Goal: Register for event/course

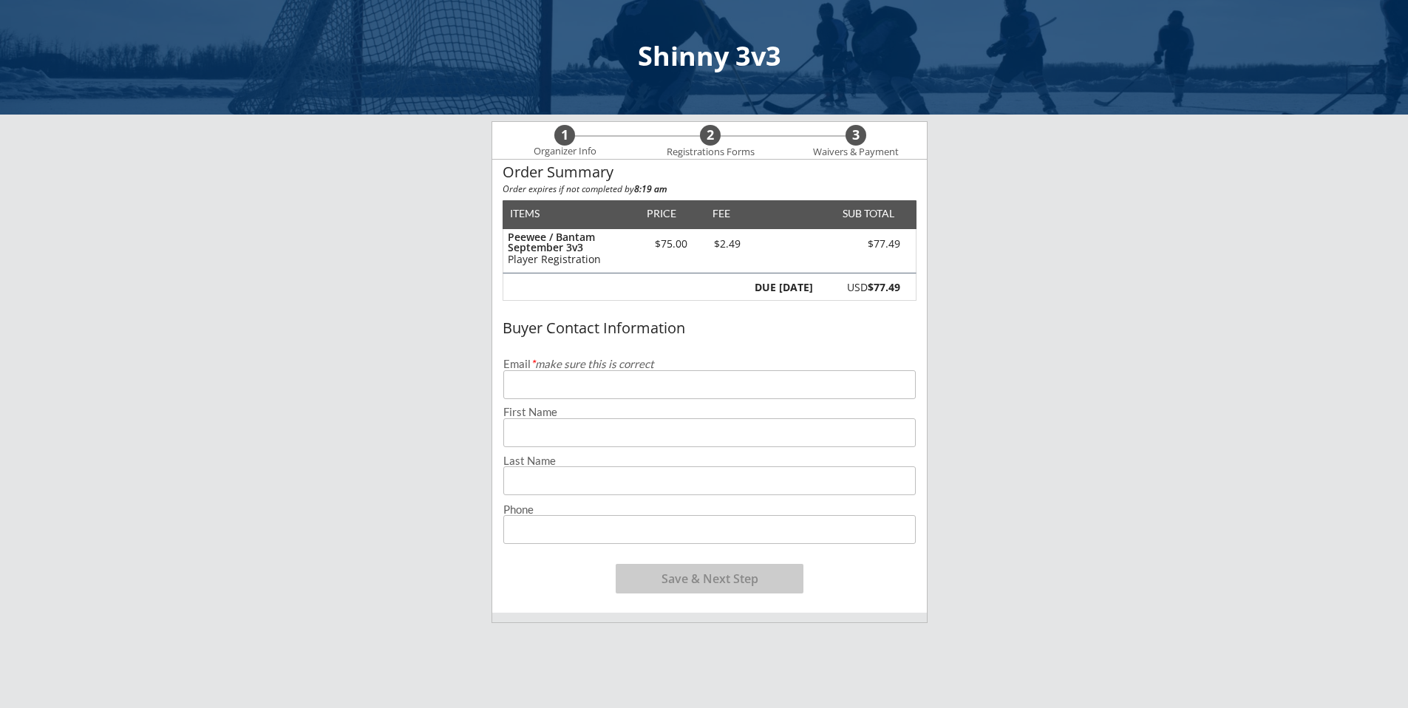
click at [712, 383] on input "email" at bounding box center [709, 384] width 412 height 29
type input "[EMAIL_ADDRESS][DOMAIN_NAME]"
type input "Kaley"
type input "[DEMOGRAPHIC_DATA]"
type input "[PHONE_NUMBER]"
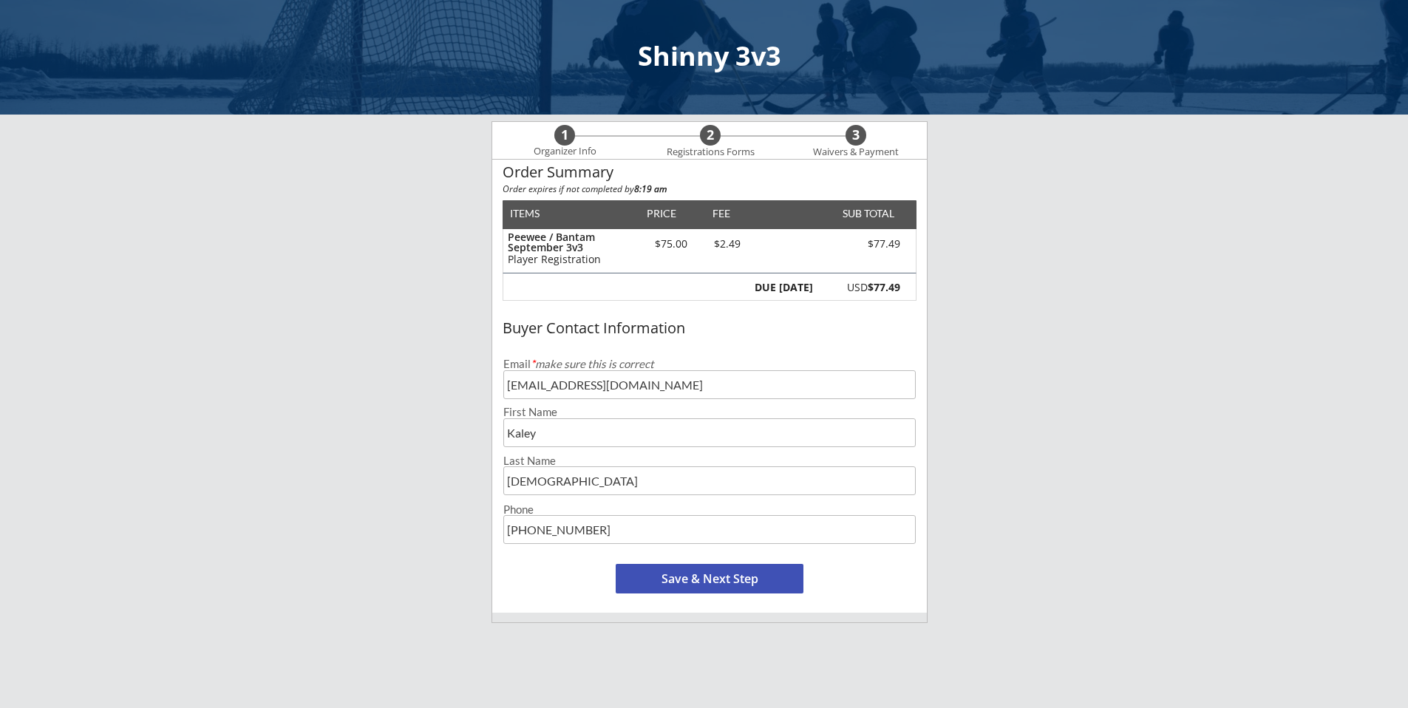
click at [692, 579] on button "Save & Next Step" at bounding box center [710, 579] width 188 height 30
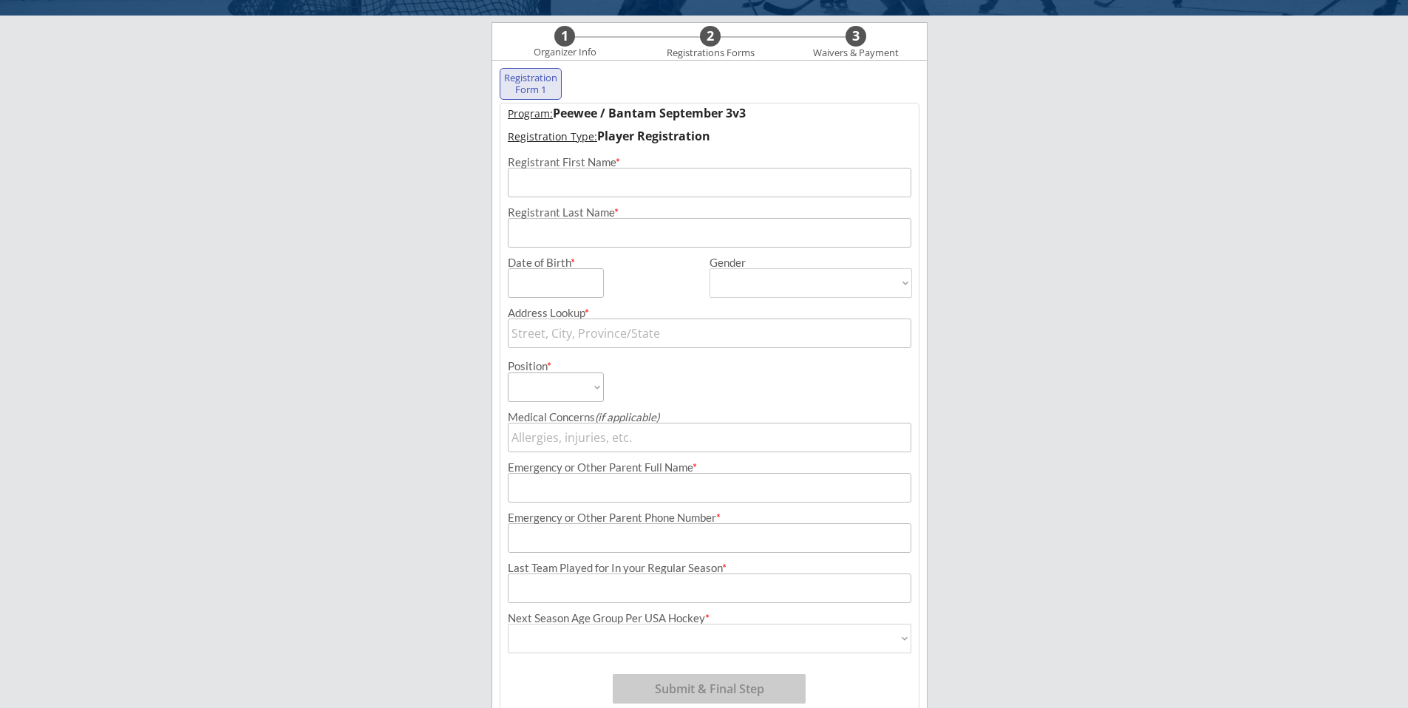
scroll to position [106, 0]
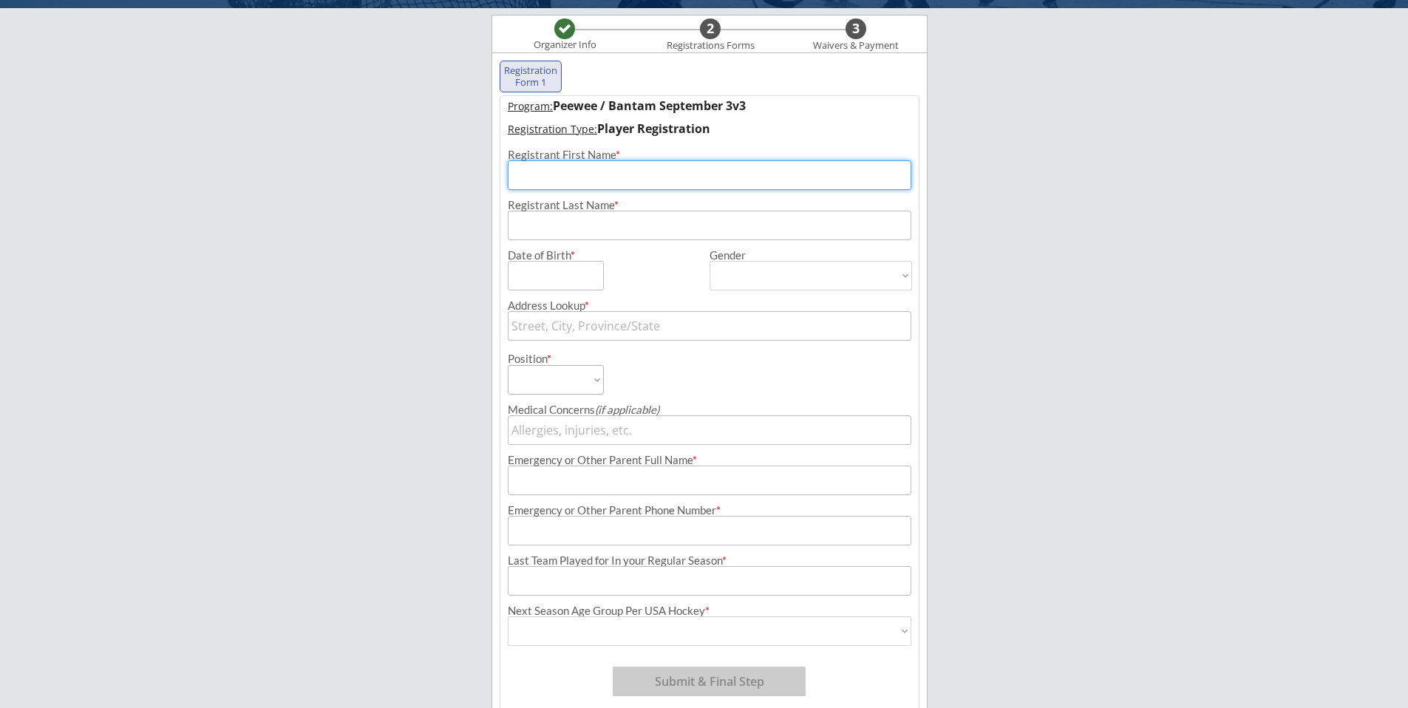
click at [622, 169] on input "input" at bounding box center [710, 175] width 404 height 30
type input "Kindlee"
type input "[DEMOGRAPHIC_DATA]"
type input "[STREET_ADDRESS]"
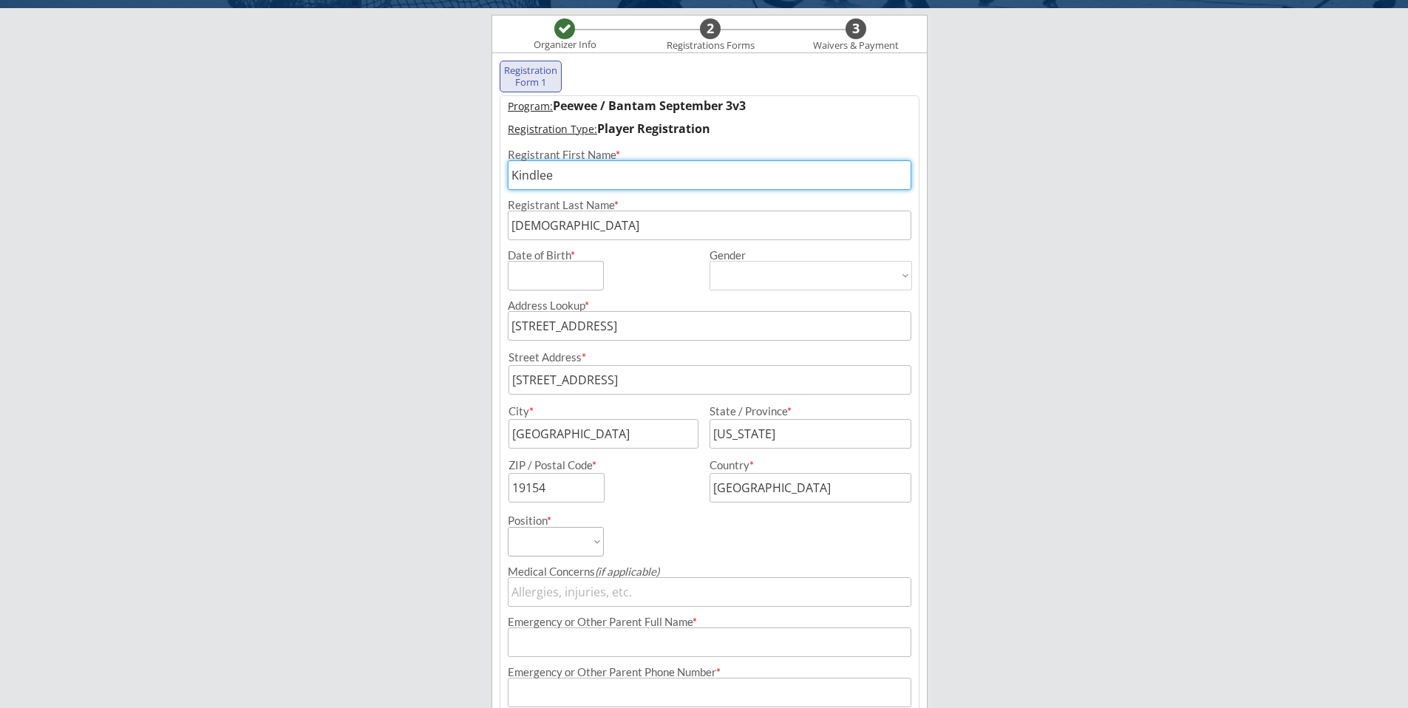
click at [574, 270] on input "input" at bounding box center [556, 276] width 96 height 30
type input "[DATE]"
click at [758, 276] on select "[DEMOGRAPHIC_DATA] [DEMOGRAPHIC_DATA]" at bounding box center [811, 276] width 203 height 30
select select ""[DEMOGRAPHIC_DATA]""
click at [710, 261] on select "[DEMOGRAPHIC_DATA] [DEMOGRAPHIC_DATA]" at bounding box center [811, 276] width 203 height 30
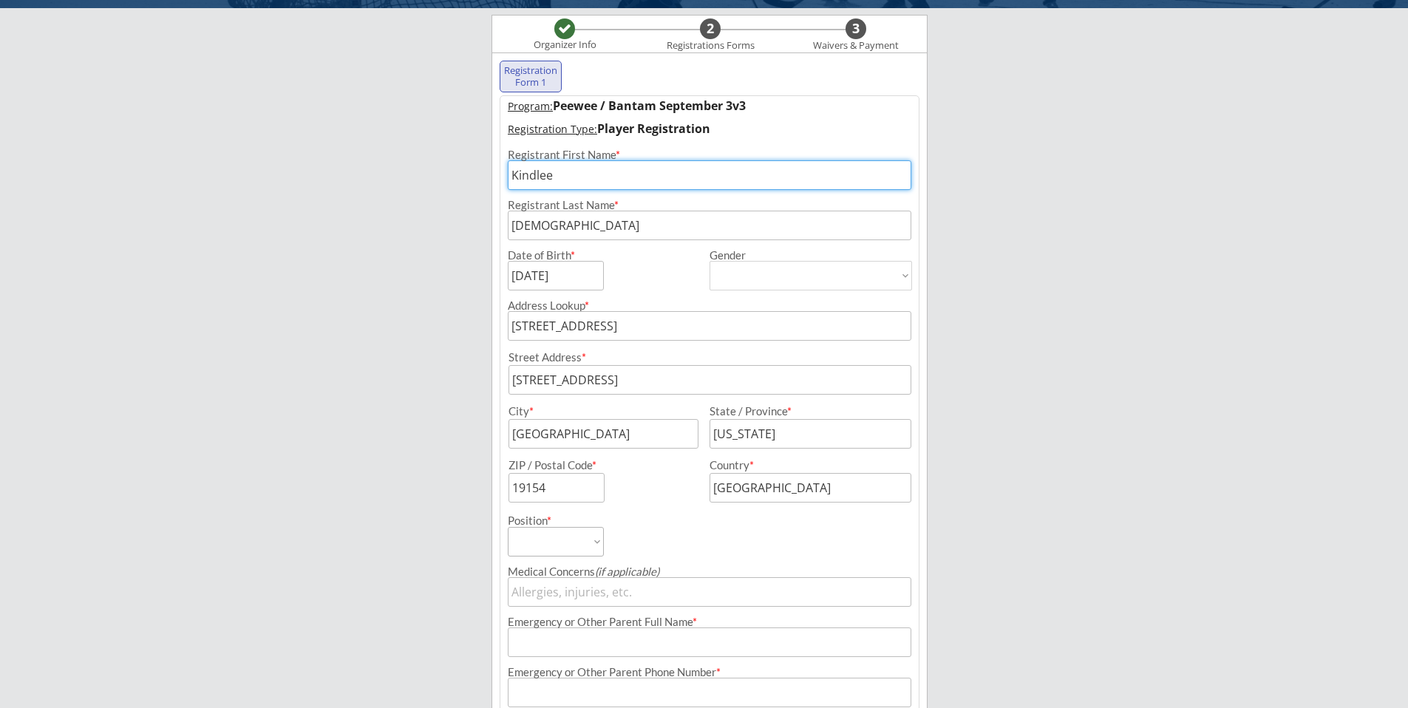
type input "[DEMOGRAPHIC_DATA]"
click at [670, 433] on input "input" at bounding box center [603, 434] width 190 height 30
type input "Minot"
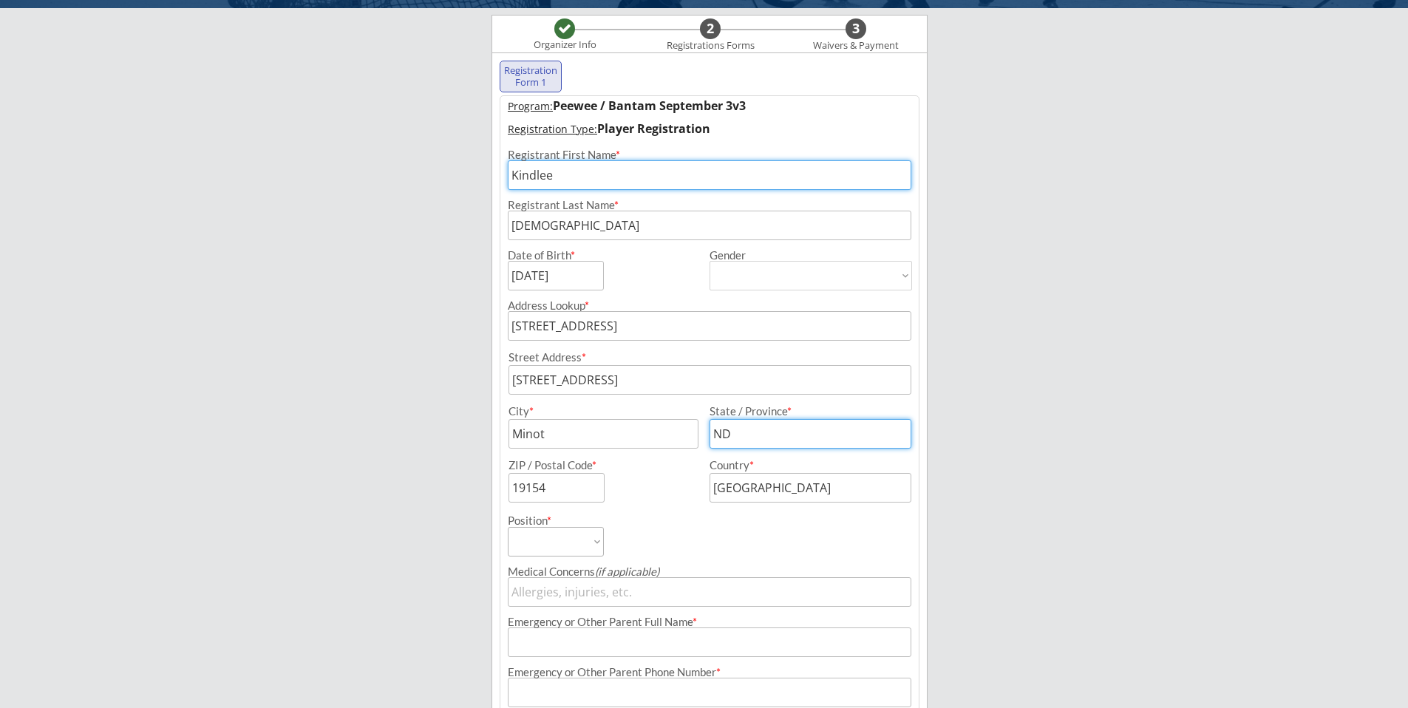
type input "ND"
type input "58703"
click at [706, 540] on div "Position * Forward Defense Goalie" at bounding box center [608, 530] width 200 height 54
click at [579, 542] on select "Forward Defense Goalie" at bounding box center [556, 542] width 96 height 30
select select ""Forward""
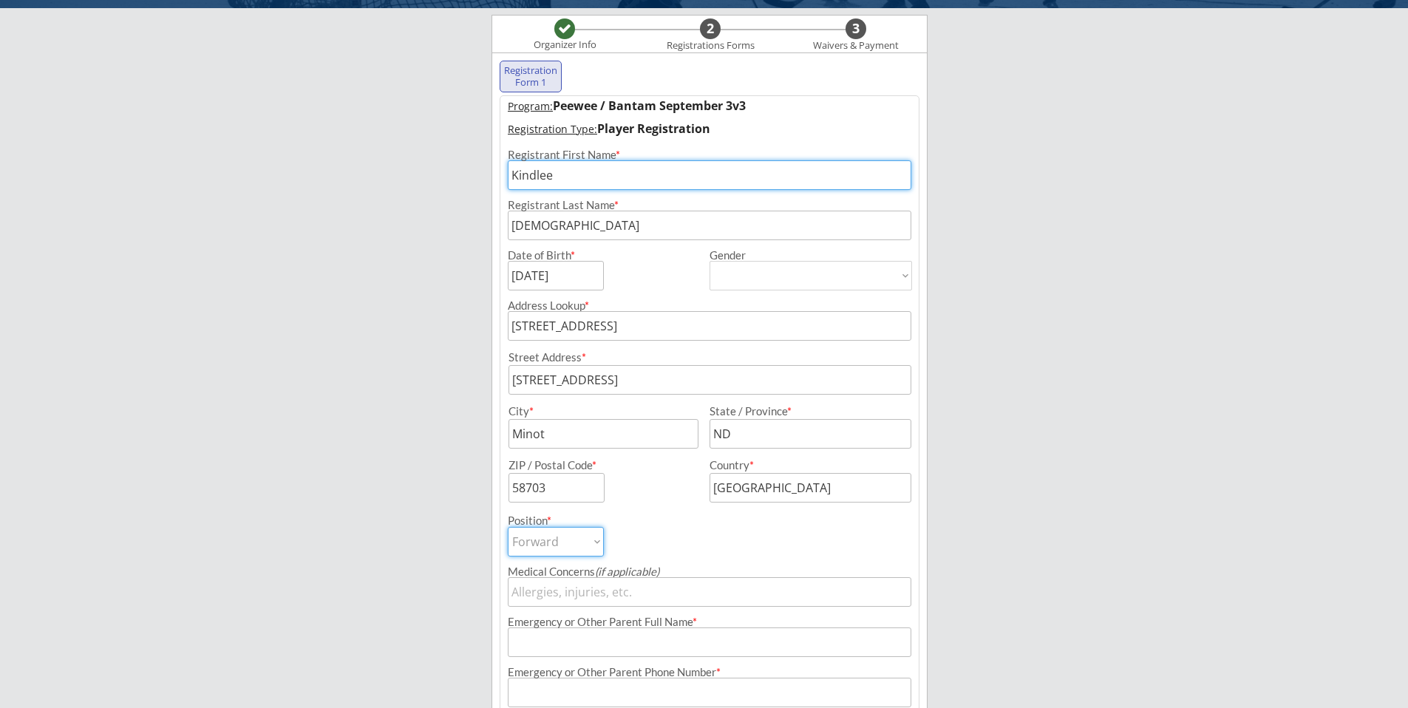
click at [508, 527] on select "Forward Defense Goalie" at bounding box center [556, 542] width 96 height 30
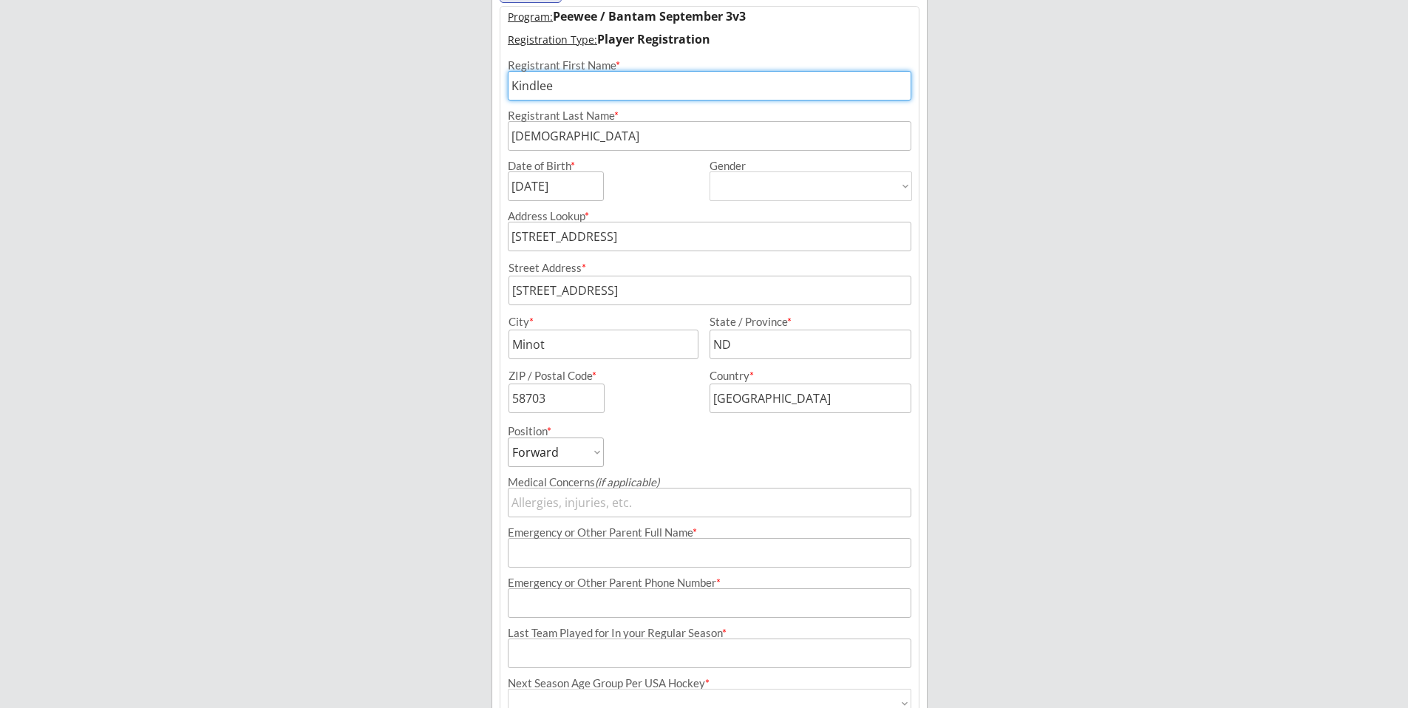
scroll to position [205, 0]
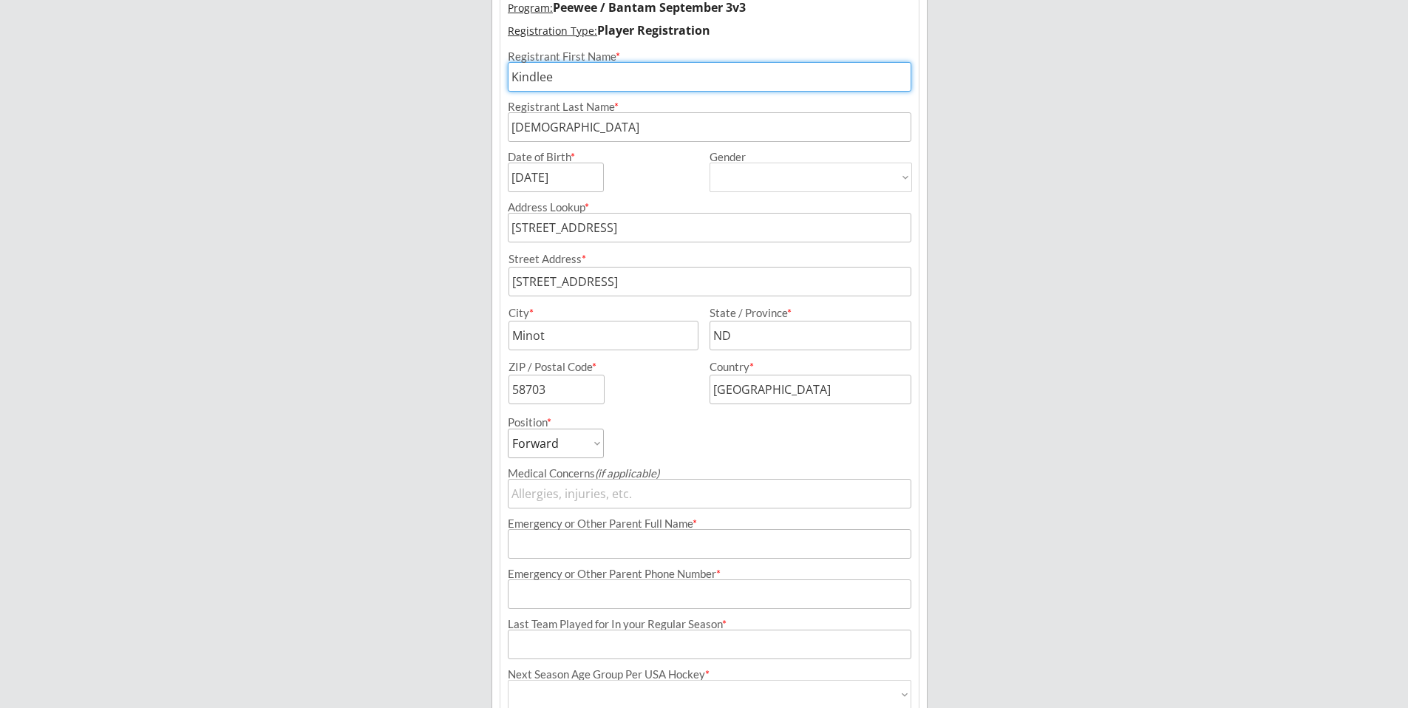
click at [590, 551] on input "input" at bounding box center [710, 544] width 404 height 30
type input "[PERSON_NAME][DEMOGRAPHIC_DATA]"
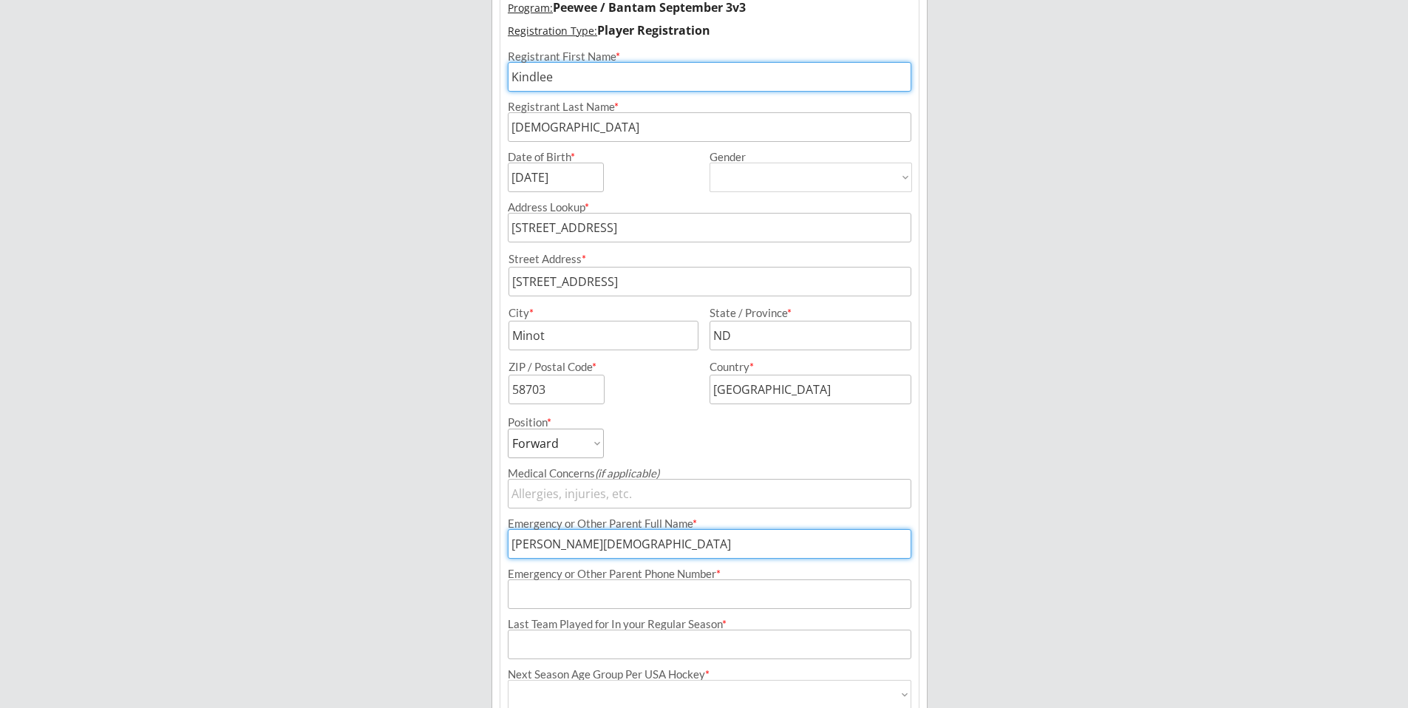
type input "[PHONE_NUMBER]"
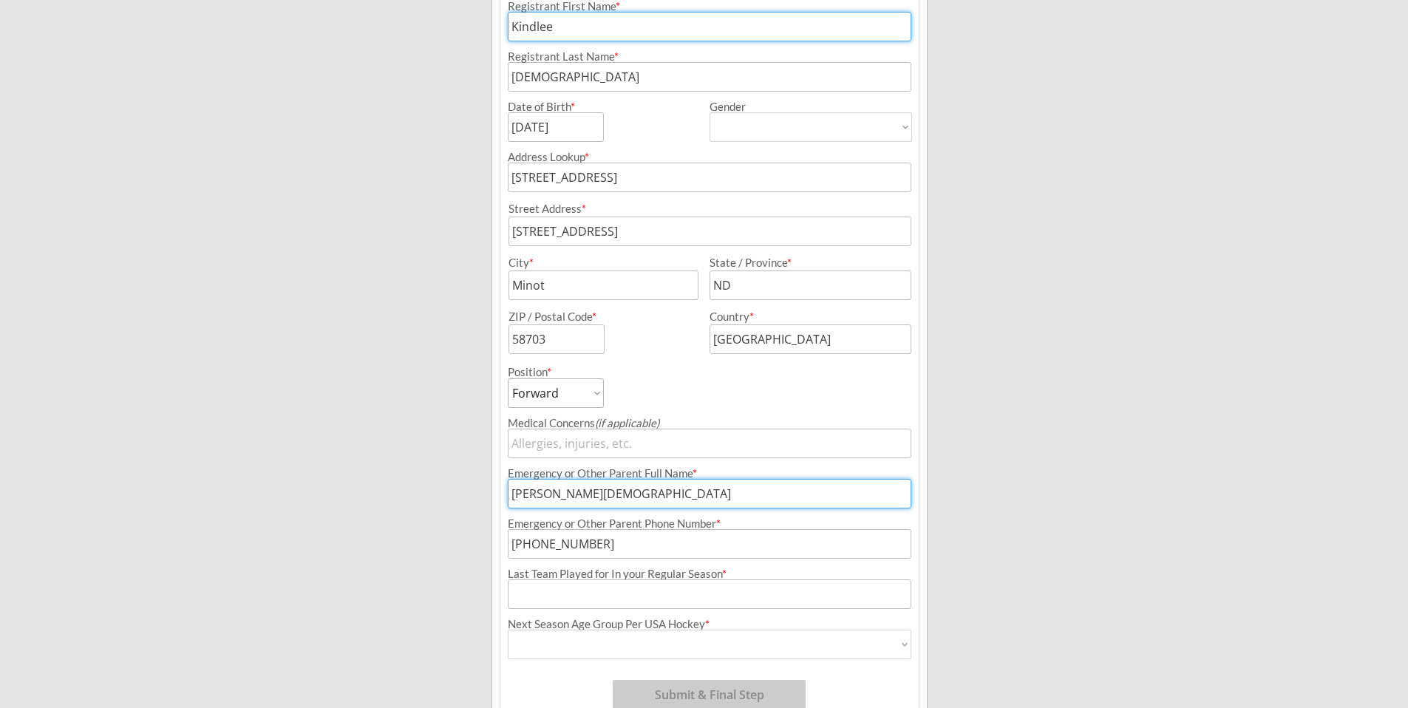
scroll to position [272, 0]
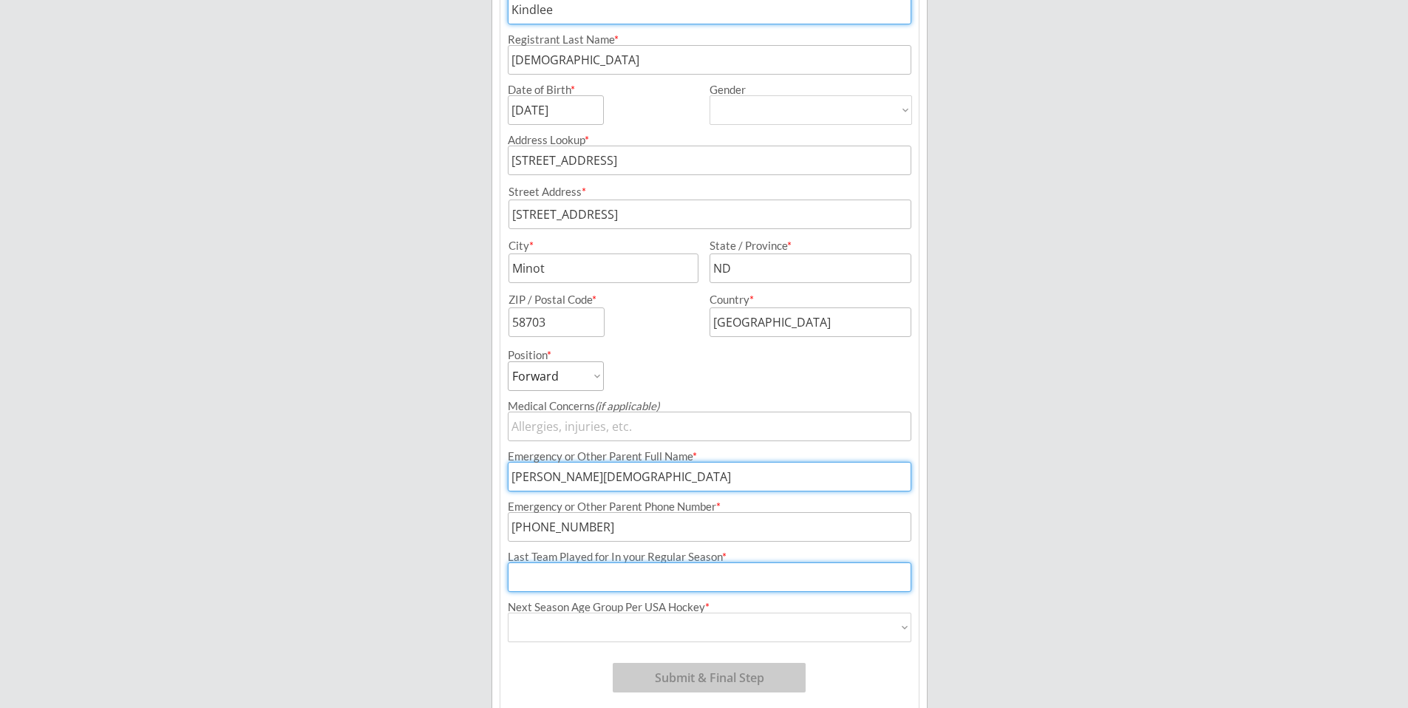
click at [686, 579] on input "input" at bounding box center [710, 577] width 404 height 30
type input "Minot Wolves 12U"
click at [843, 630] on select "Mite Squirt [PERSON_NAME]" at bounding box center [710, 628] width 404 height 30
select select ""Bantom""
click at [508, 613] on select "Mite Squirt [PERSON_NAME]" at bounding box center [710, 628] width 404 height 30
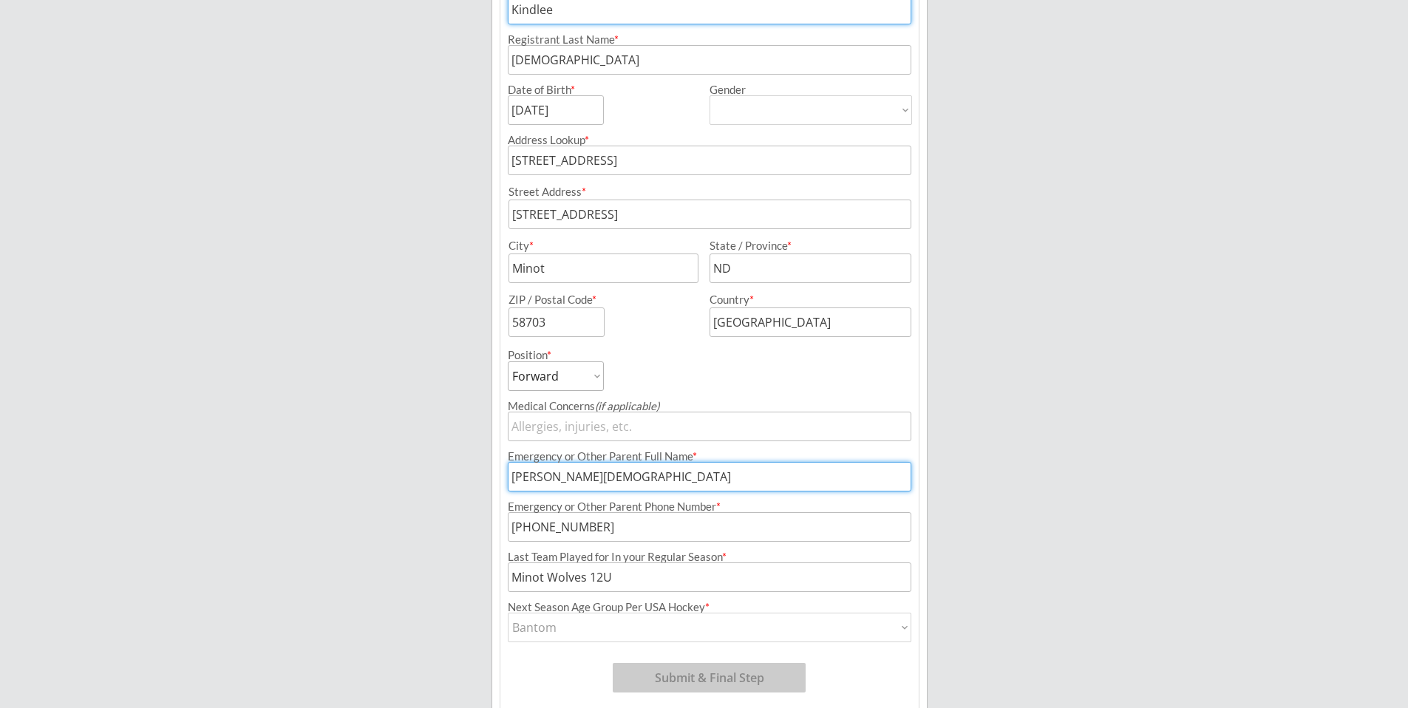
type input "Bantom"
click at [724, 683] on button "Submit & Final Step" at bounding box center [709, 678] width 193 height 30
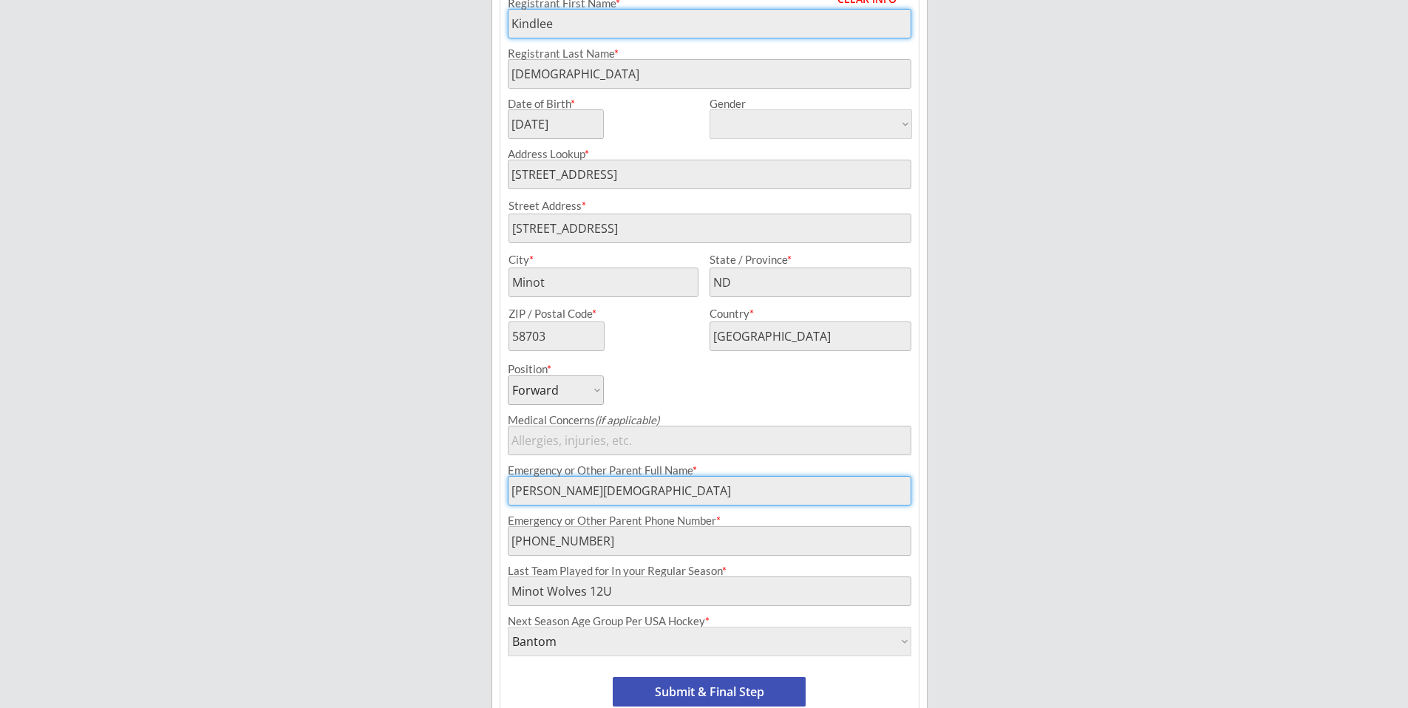
scroll to position [339, 0]
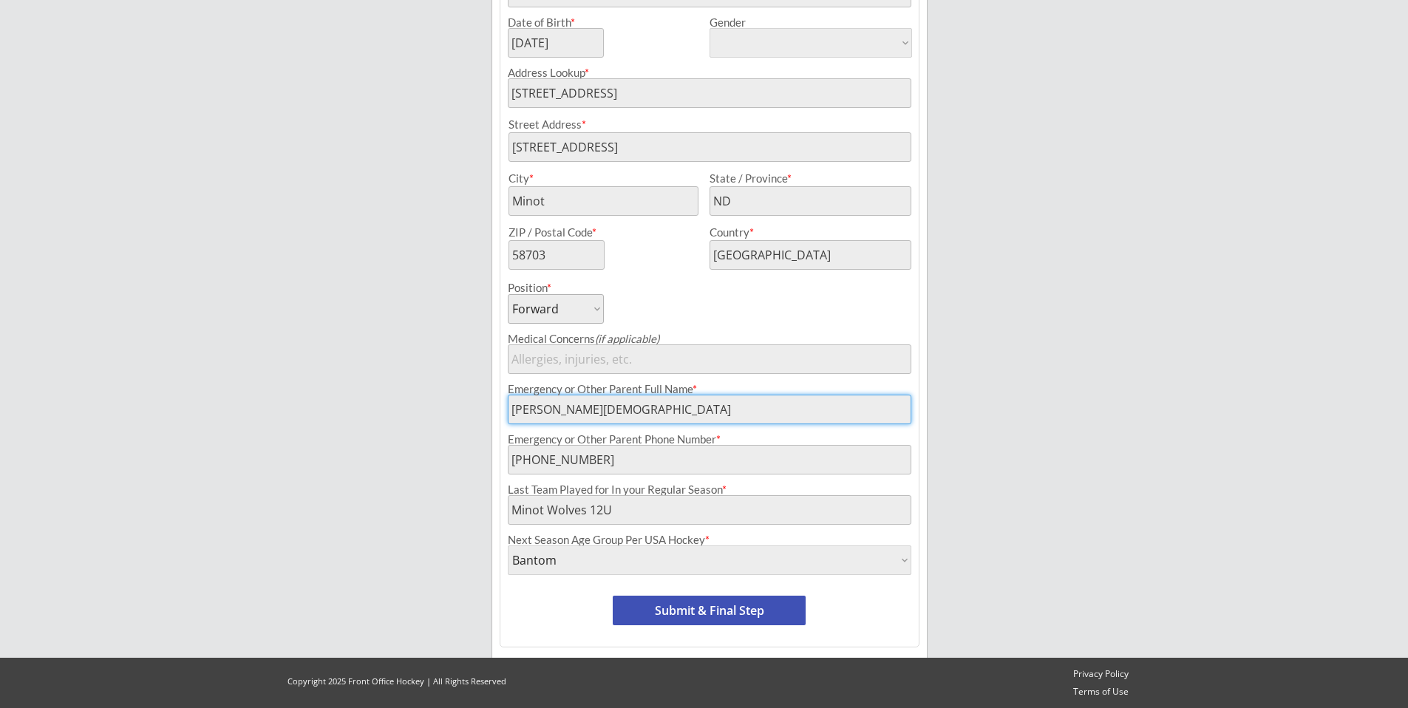
click at [769, 605] on button "Submit & Final Step" at bounding box center [709, 611] width 193 height 30
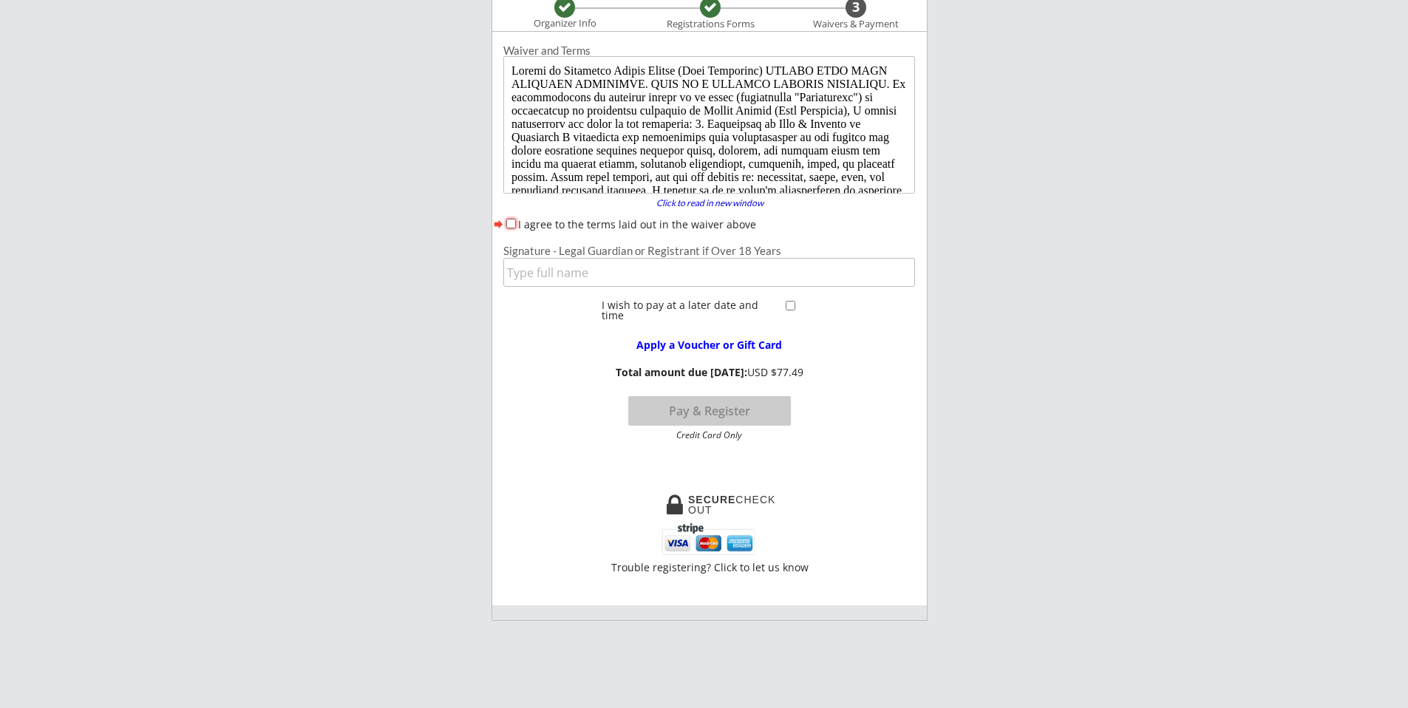
scroll to position [121, 0]
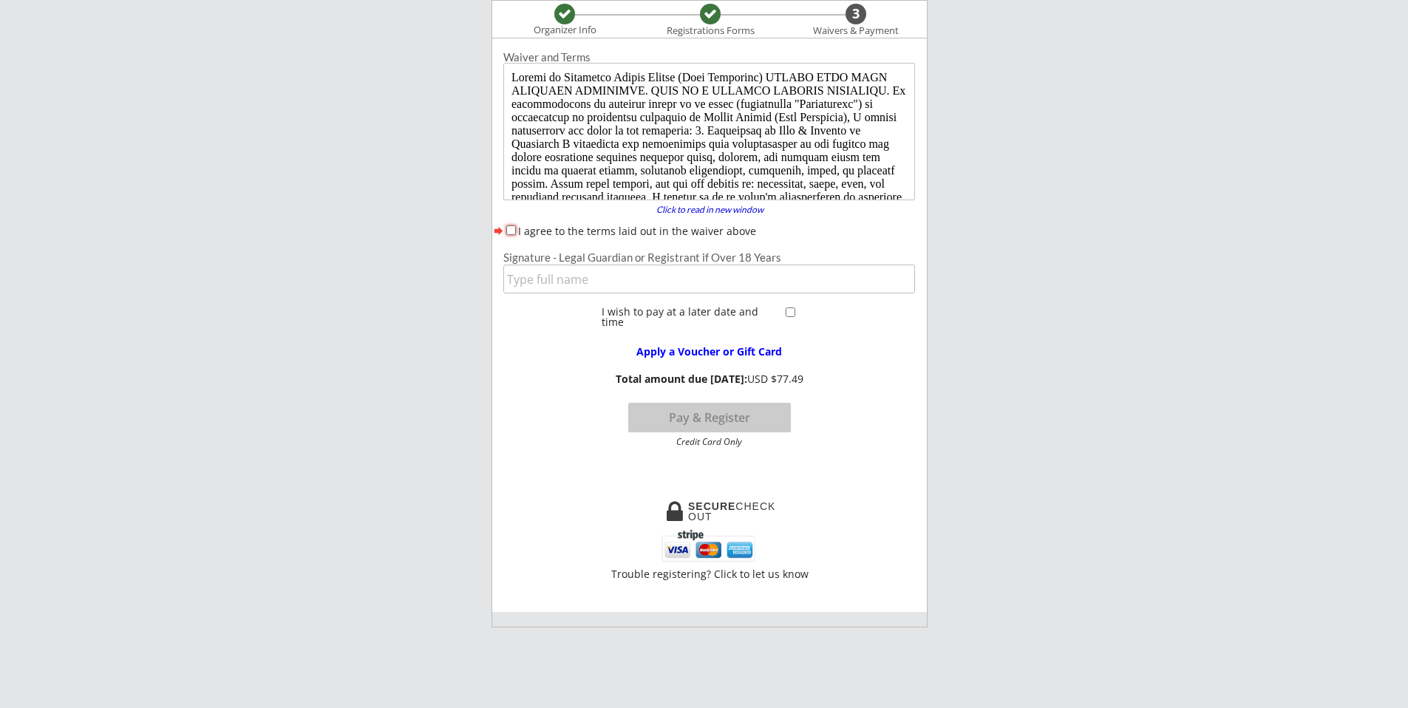
click at [509, 232] on input "I agree to the terms laid out in the waiver above" at bounding box center [511, 230] width 10 height 10
checkbox input "true"
click at [650, 280] on input "input" at bounding box center [709, 279] width 412 height 29
type input "[PERSON_NAME][DEMOGRAPHIC_DATA]"
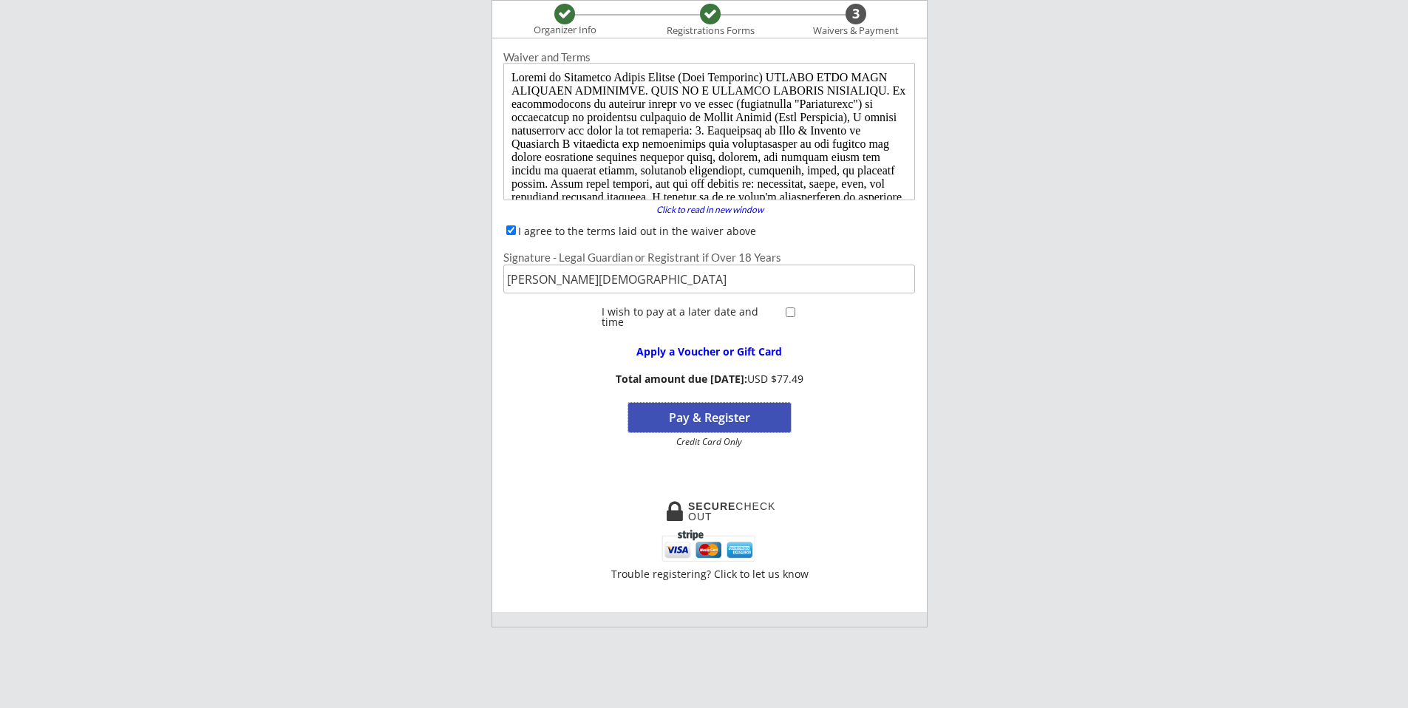
click at [758, 415] on button "Pay & Register" at bounding box center [709, 418] width 163 height 30
